Goal: Information Seeking & Learning: Learn about a topic

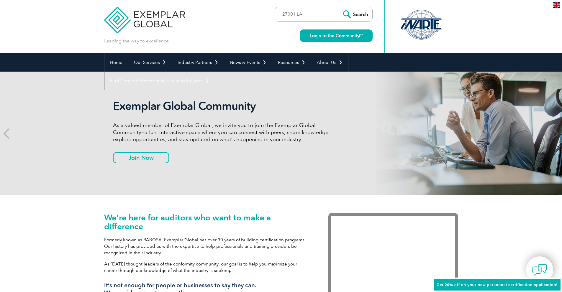
scroll to position [2, 0]
click at [363, 18] on input "Search" at bounding box center [356, 14] width 32 height 14
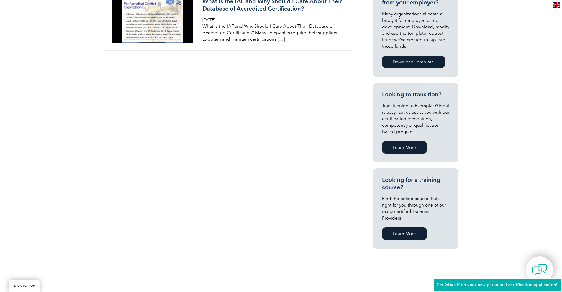
scroll to position [254, 0]
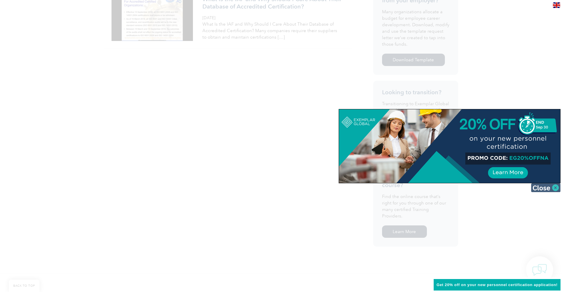
click at [558, 188] on img at bounding box center [545, 187] width 29 height 9
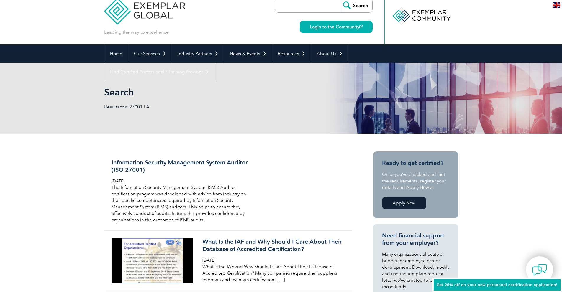
scroll to position [0, 0]
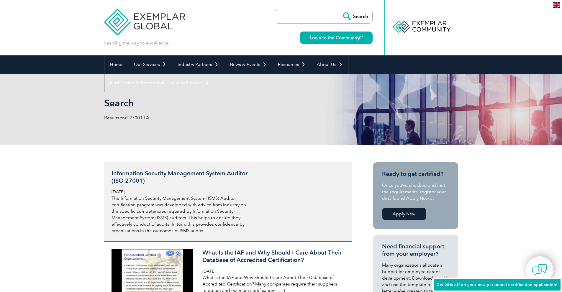
click at [166, 172] on h3 "Information Security Management System Auditor (ISO 27001)" at bounding box center [182, 177] width 140 height 15
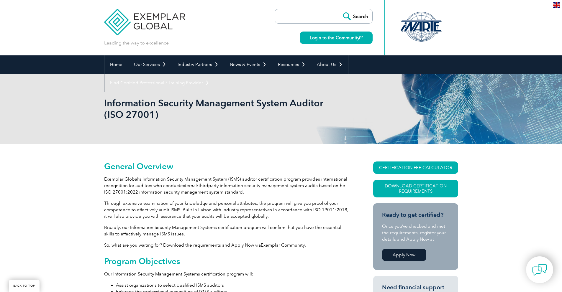
scroll to position [217, 0]
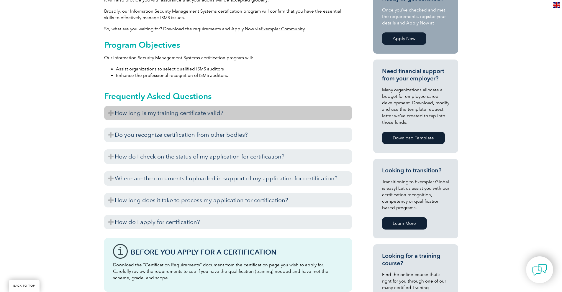
click at [210, 114] on h3 "How long is my training certificate valid?" at bounding box center [228, 113] width 248 height 14
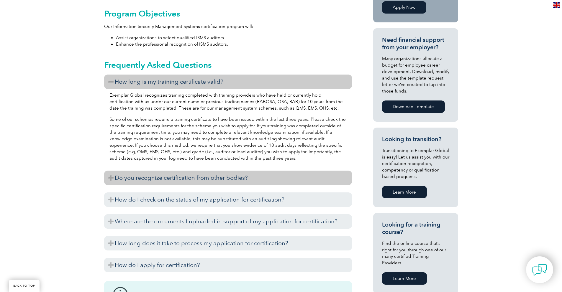
scroll to position [248, 0]
click at [195, 179] on h3 "Do you recognize certification from other bodies?" at bounding box center [228, 177] width 248 height 14
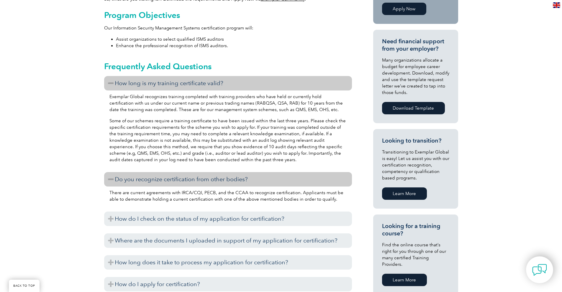
scroll to position [246, 0]
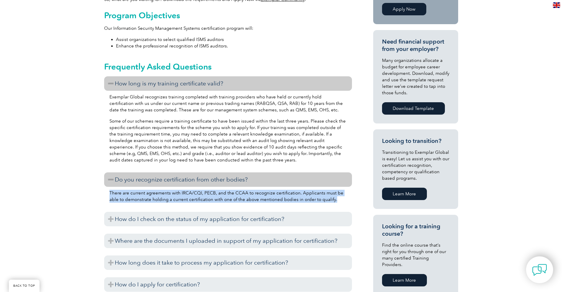
drag, startPoint x: 110, startPoint y: 193, endPoint x: 329, endPoint y: 204, distance: 218.9
click at [329, 204] on div "There are current agreements with IRCA/CQI, PECB, and the CCAA to recognize cer…" at bounding box center [228, 197] width 248 height 21
